Goal: Check status: Check status

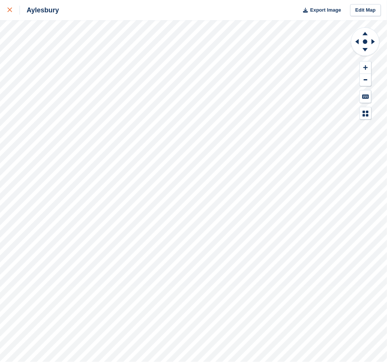
click at [9, 10] on icon at bounding box center [9, 9] width 4 height 4
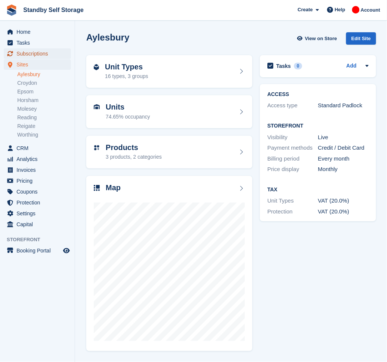
click at [33, 53] on span "Subscriptions" at bounding box center [38, 53] width 45 height 10
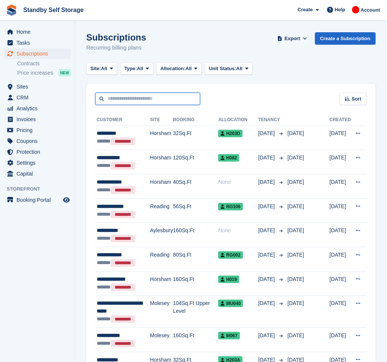
click at [105, 101] on input "text" at bounding box center [147, 99] width 105 height 12
type input "*******"
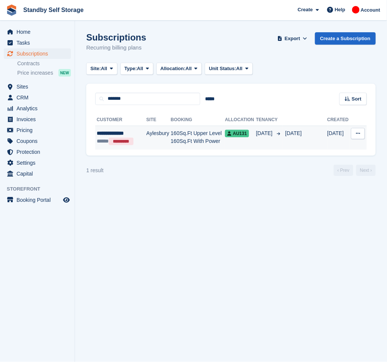
click at [208, 133] on td "160Sq.Ft Upper Level 160Sq.Ft With Power" at bounding box center [198, 138] width 54 height 24
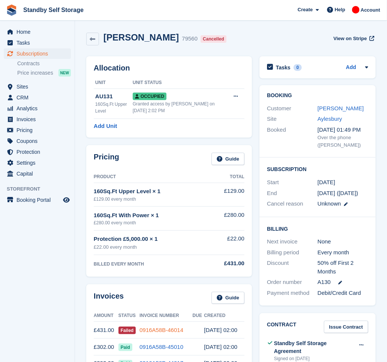
click at [176, 329] on link "0916A58B-46014" at bounding box center [161, 330] width 44 height 6
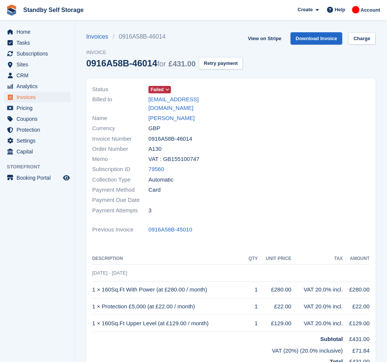
drag, startPoint x: 152, startPoint y: 64, endPoint x: 81, endPoint y: 57, distance: 71.9
click at [81, 57] on section "Invoices 0916A58B-46014 Invoice 0916A58B-46014 for £431.00 Retry payment View o…" at bounding box center [231, 243] width 312 height 487
copy div "0916A58B-46014"
click at [169, 89] on icon at bounding box center [167, 89] width 4 height 4
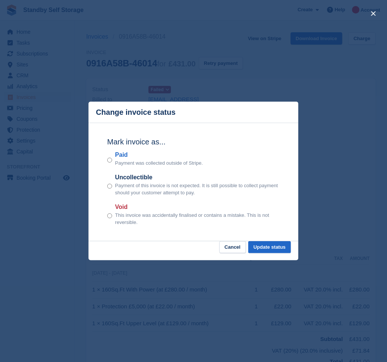
click at [198, 82] on div "close" at bounding box center [193, 181] width 387 height 362
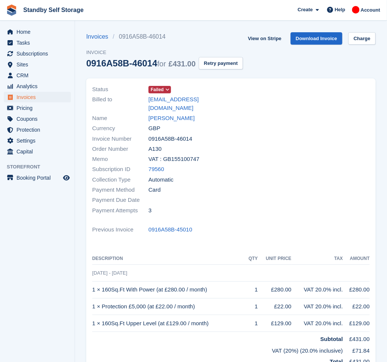
click at [165, 89] on icon at bounding box center [167, 89] width 4 height 4
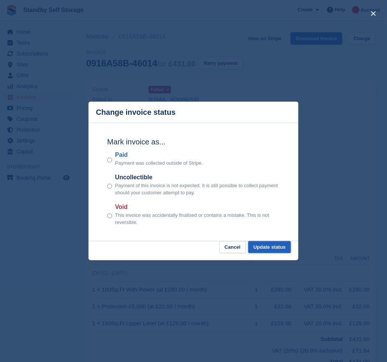
click at [281, 247] on button "Update status" at bounding box center [269, 247] width 43 height 12
